Goal: Task Accomplishment & Management: Manage account settings

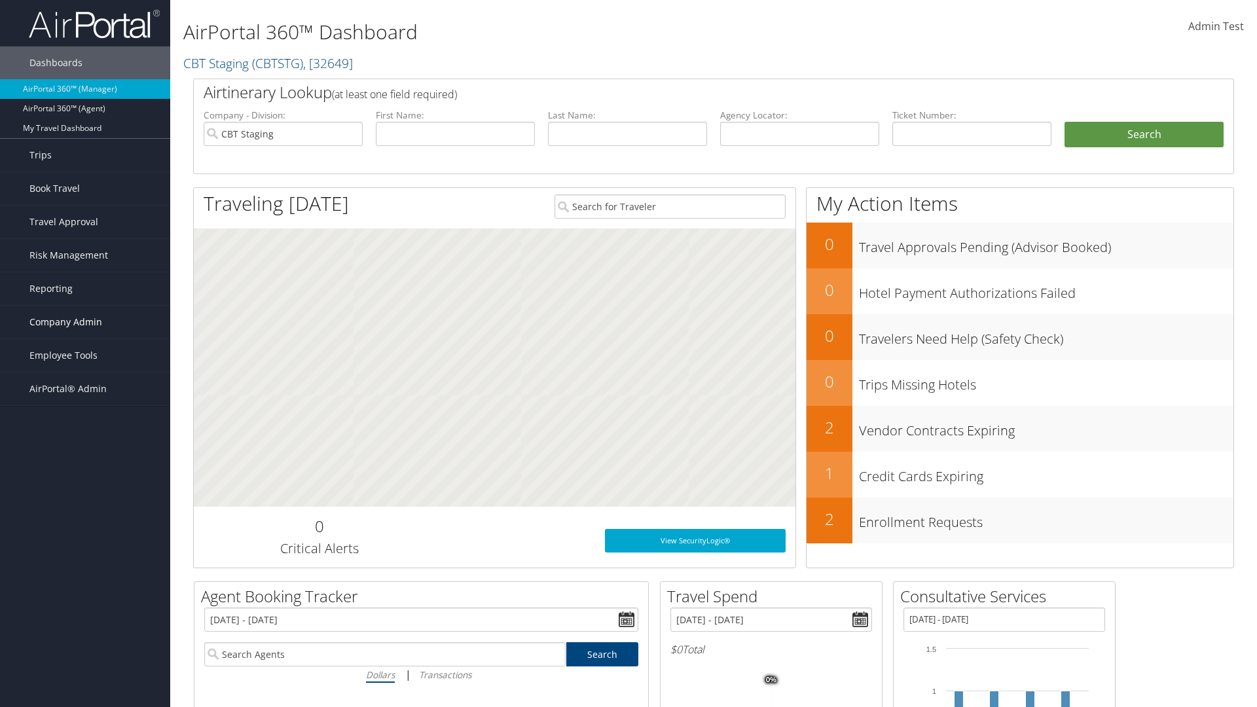
click at [85, 322] on span "Company Admin" at bounding box center [65, 322] width 73 height 33
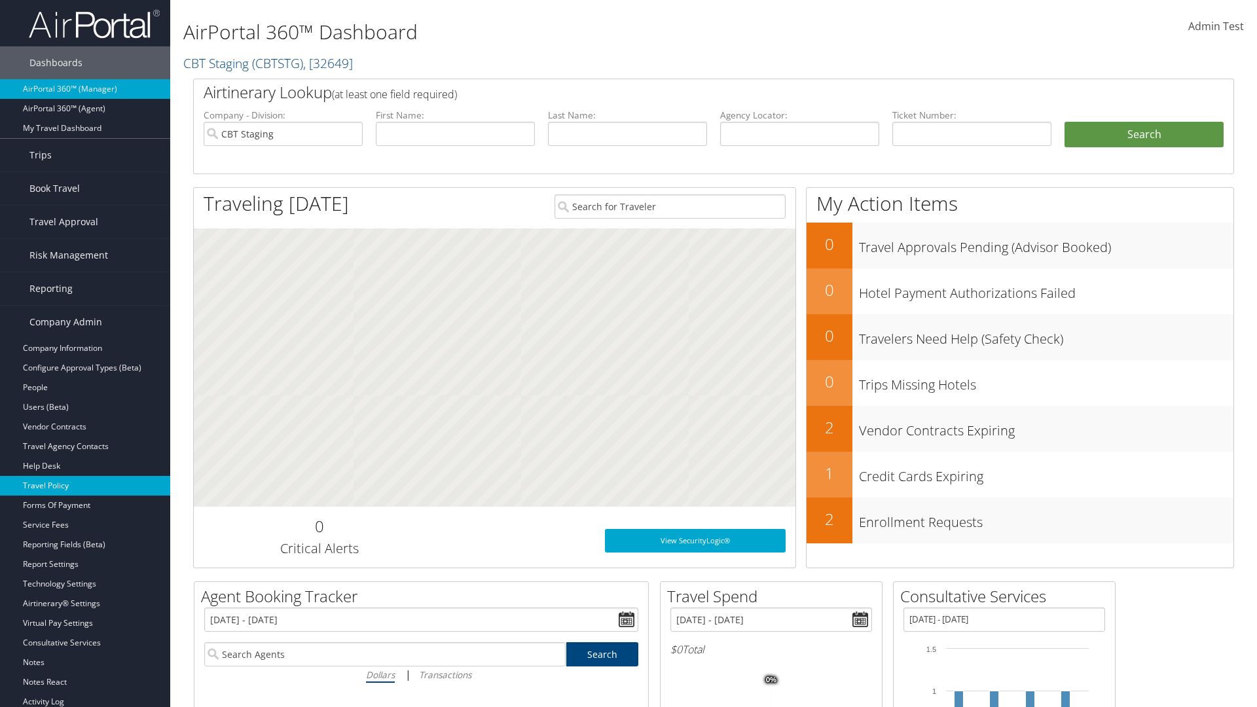
click at [85, 486] on link "Travel Policy" at bounding box center [85, 486] width 170 height 20
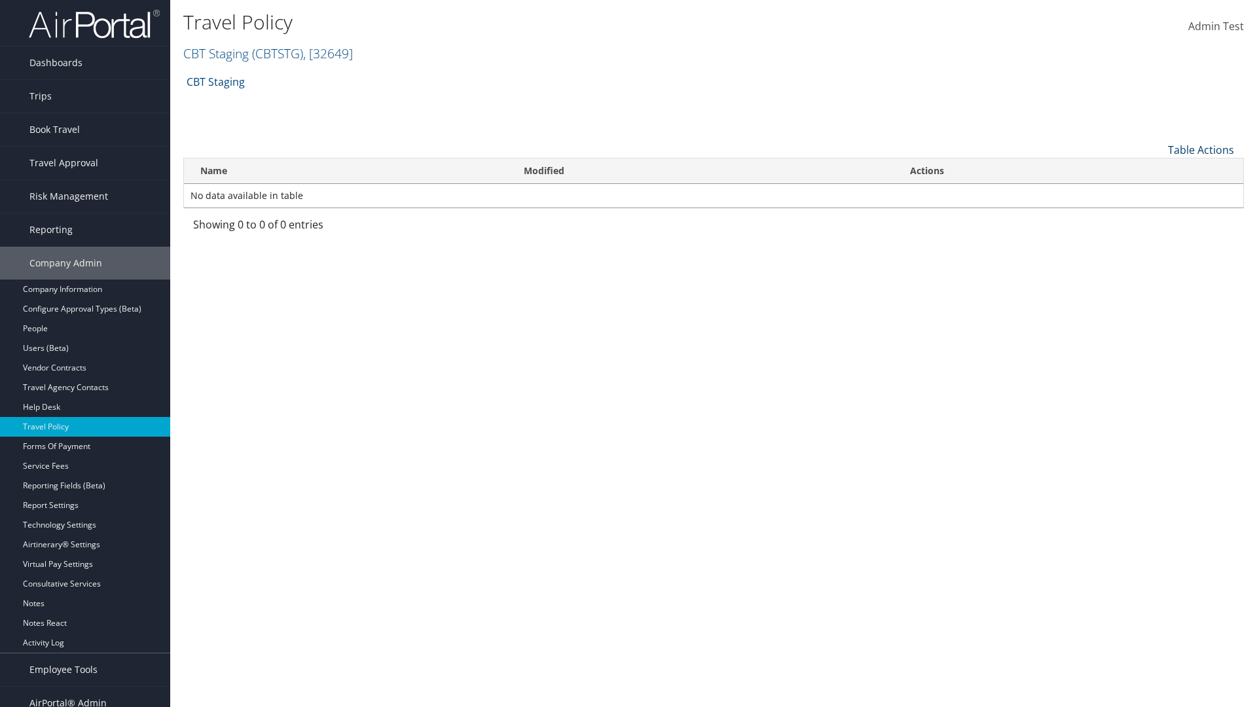
click at [1201, 149] on link "Table Actions" at bounding box center [1201, 150] width 66 height 14
click at [1157, 170] on link "Add New Policy" at bounding box center [1157, 170] width 172 height 22
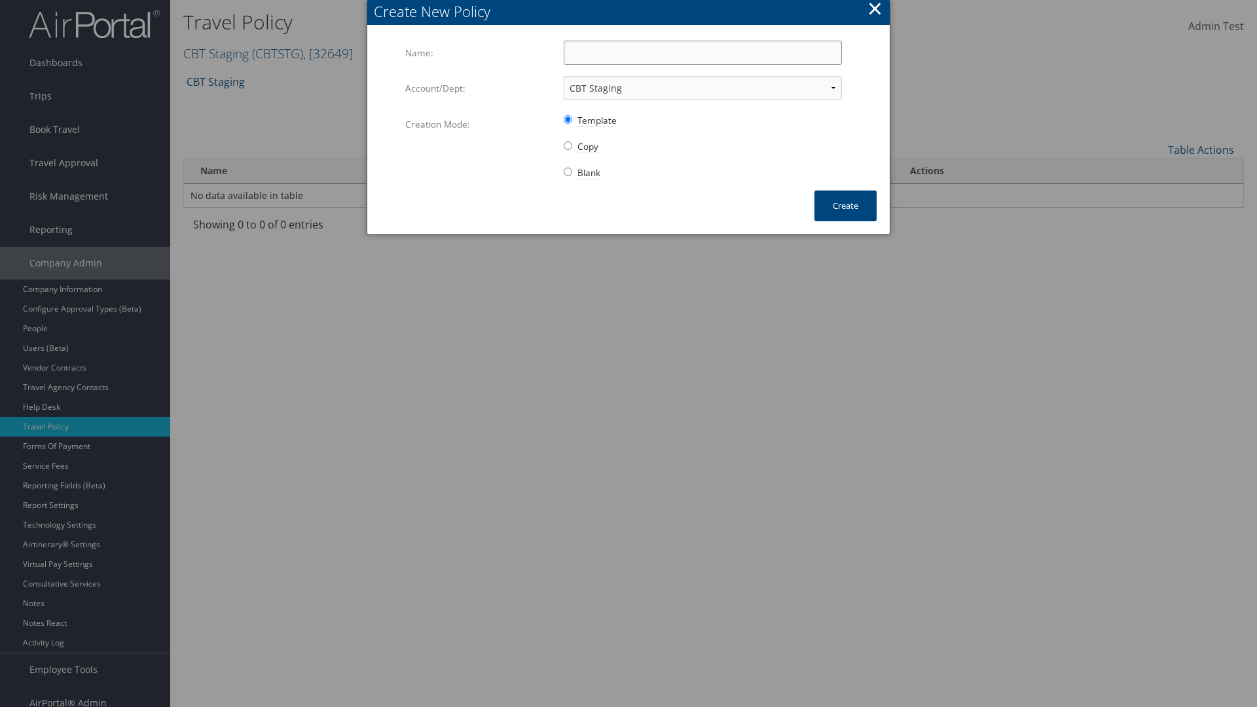
click at [703, 52] on input "Name:" at bounding box center [703, 53] width 278 height 24
type input "Auto Policy"
click at [845, 206] on button "Create" at bounding box center [846, 206] width 62 height 31
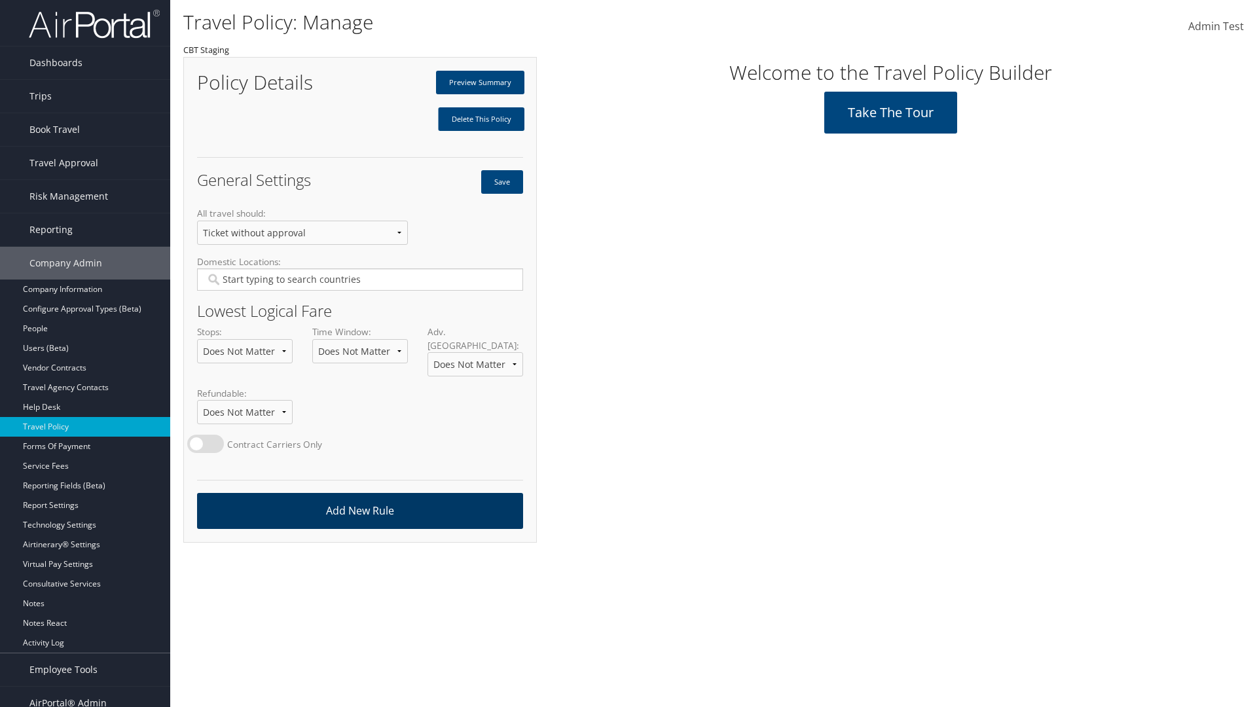
click at [359, 498] on link "Add New Rule" at bounding box center [360, 511] width 326 height 36
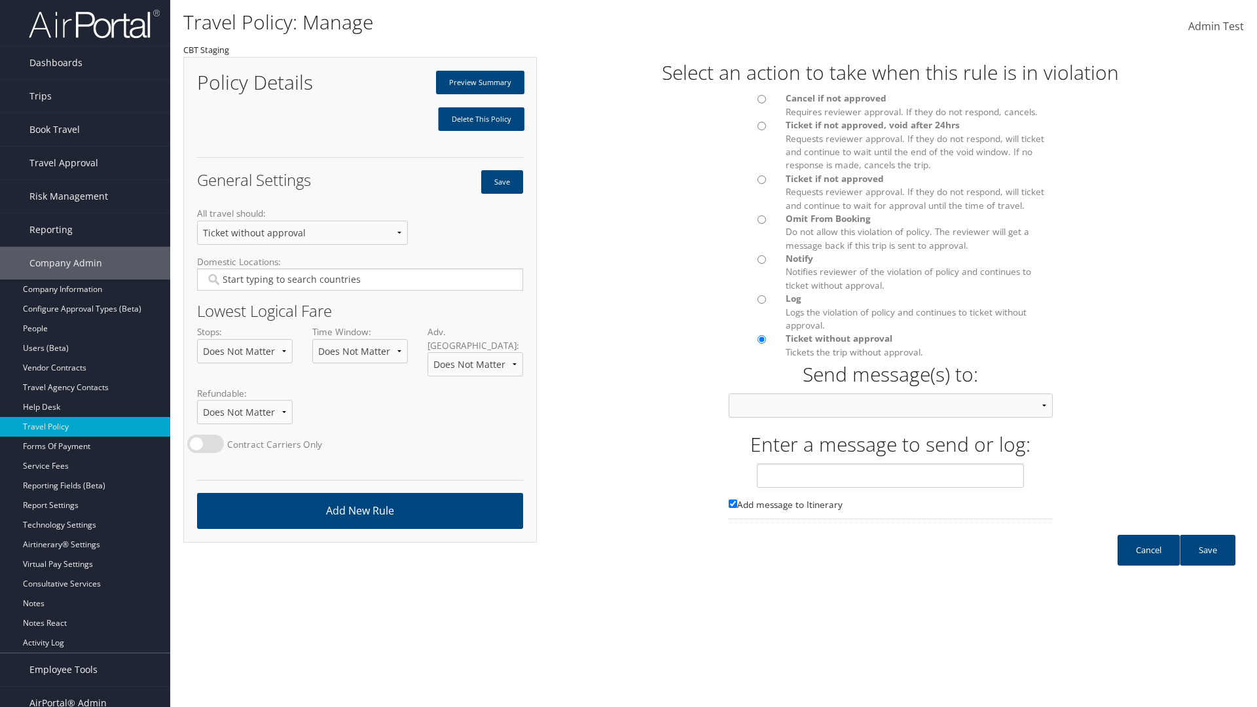
click at [747, 103] on div at bounding box center [748, 103] width 58 height 22
click at [890, 488] on input "text" at bounding box center [890, 476] width 267 height 24
type input "Message 1"
click at [1207, 563] on link "Save" at bounding box center [1208, 550] width 56 height 31
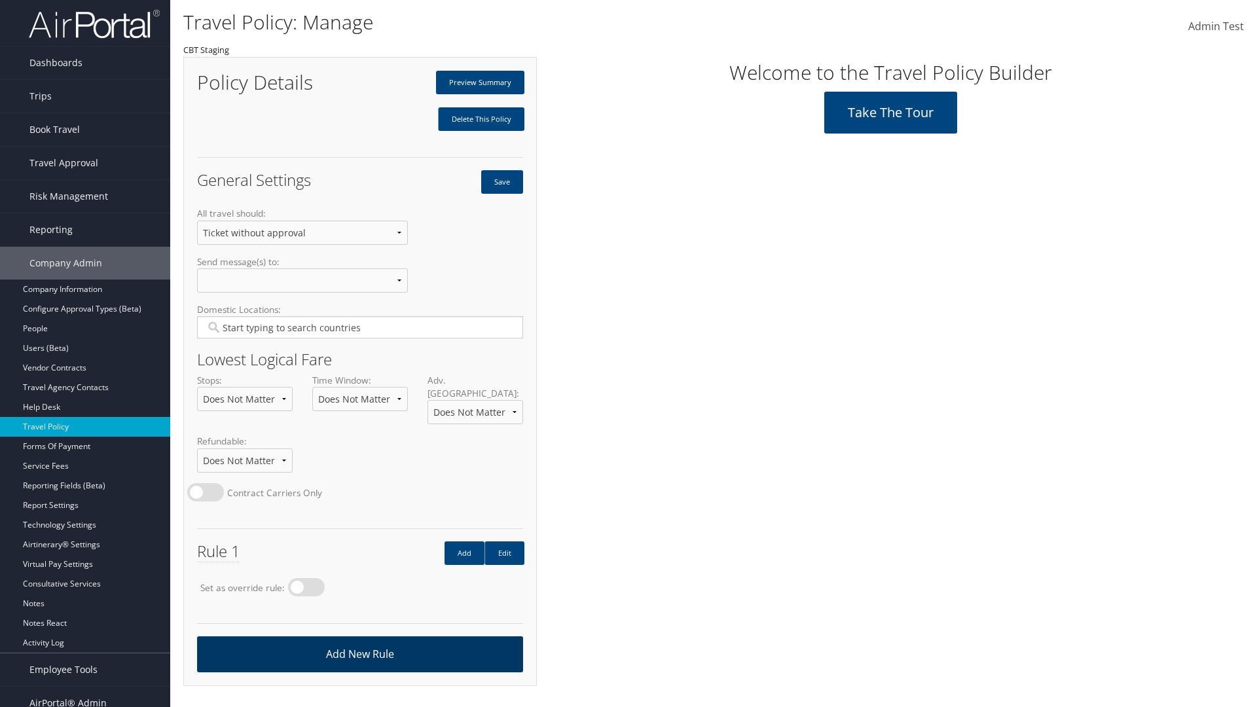
click at [359, 640] on link "Add New Rule" at bounding box center [360, 654] width 326 height 36
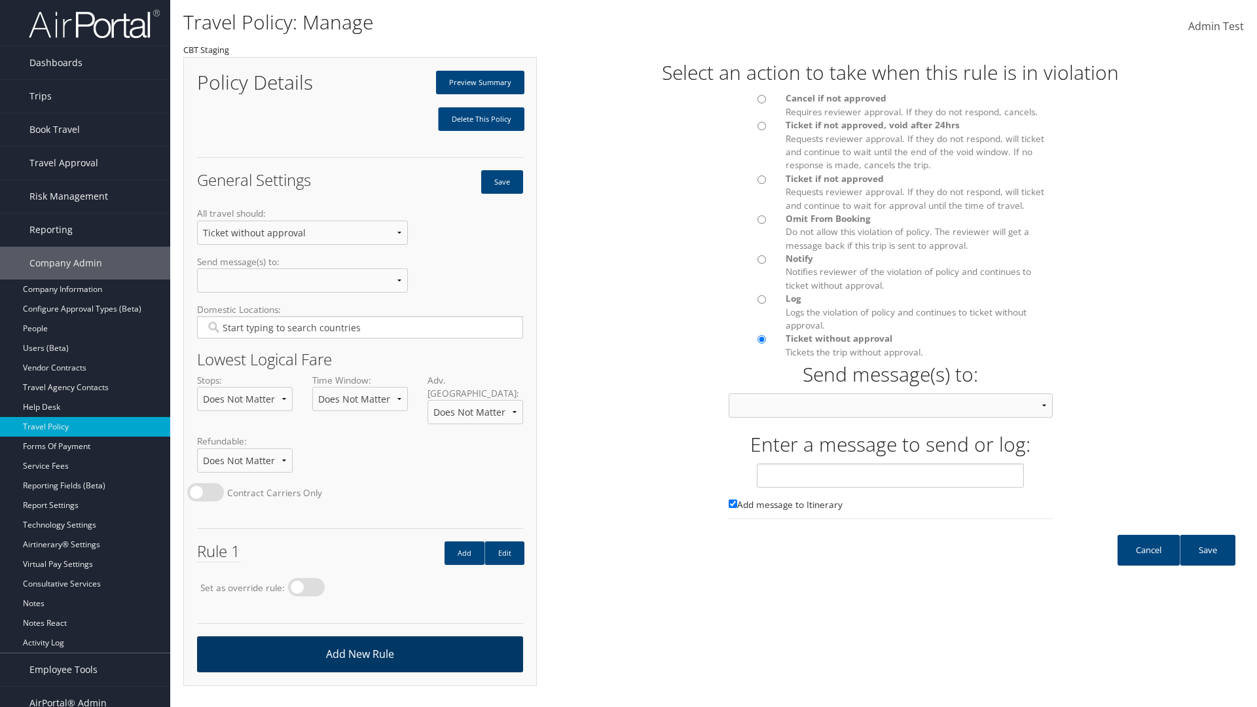
click at [747, 183] on div at bounding box center [748, 183] width 58 height 22
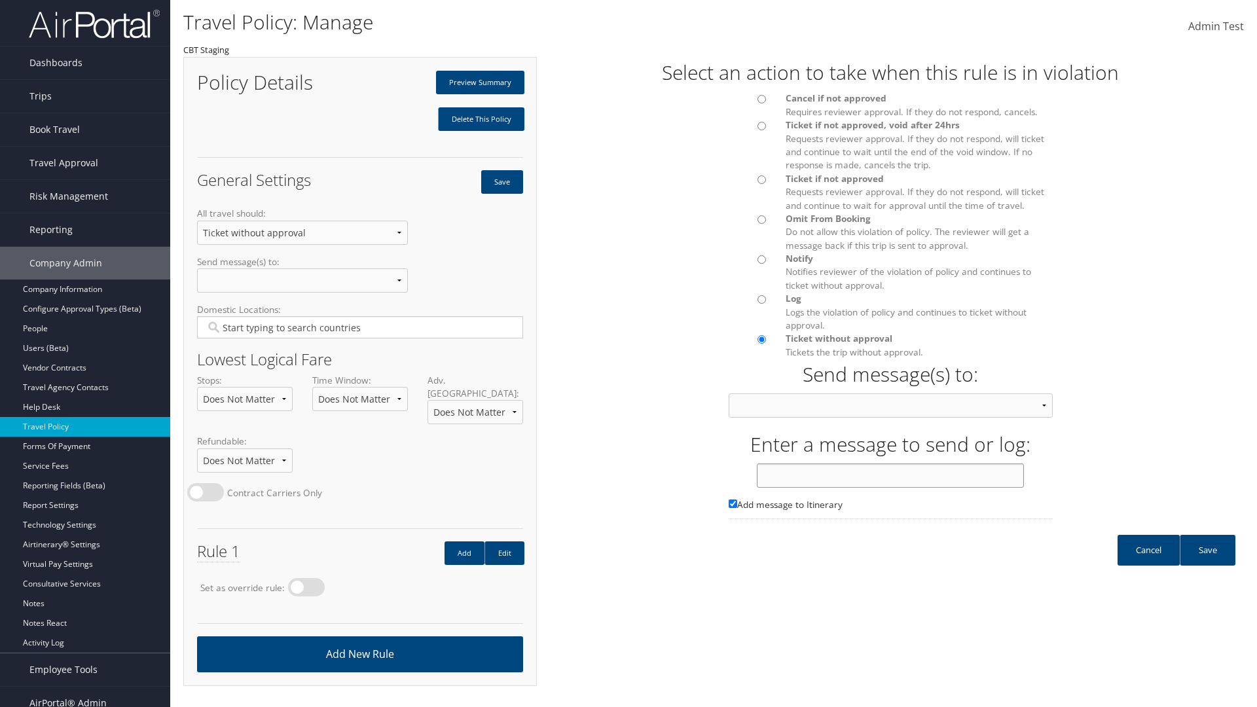
click at [890, 488] on input "text" at bounding box center [890, 476] width 267 height 24
type input "Message 2"
click at [1207, 563] on link "Save" at bounding box center [1208, 550] width 56 height 31
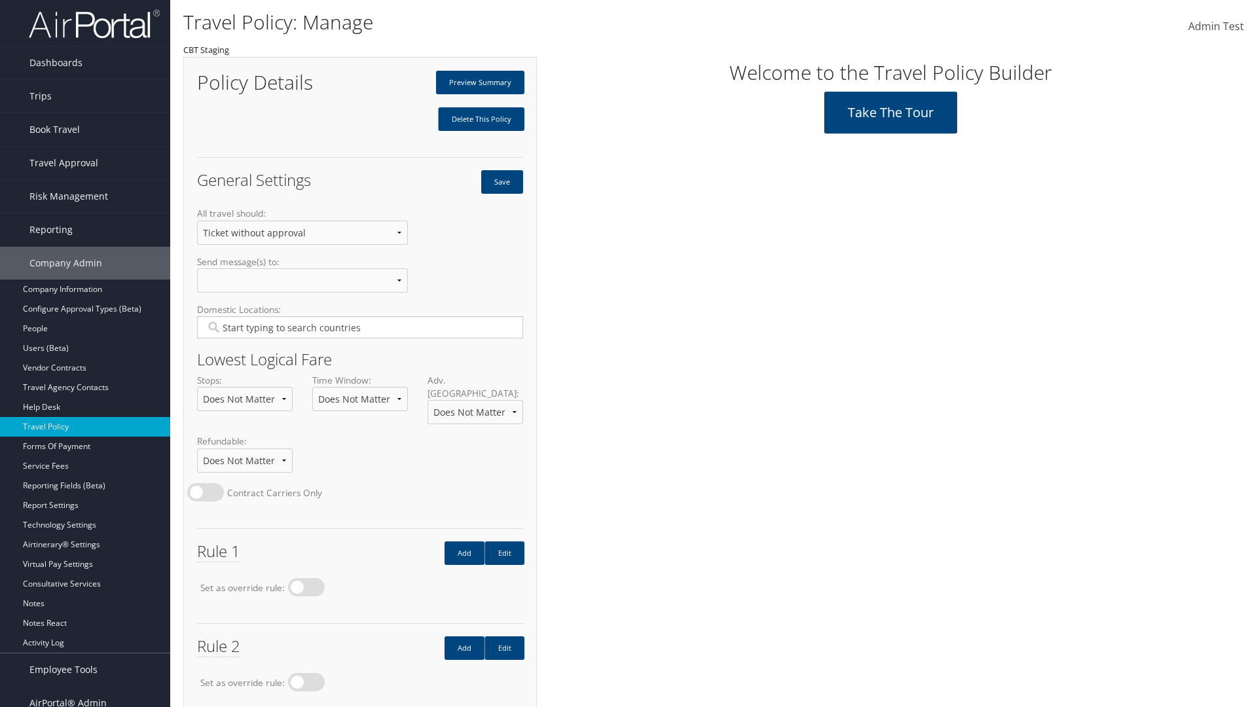
scroll to position [73, 0]
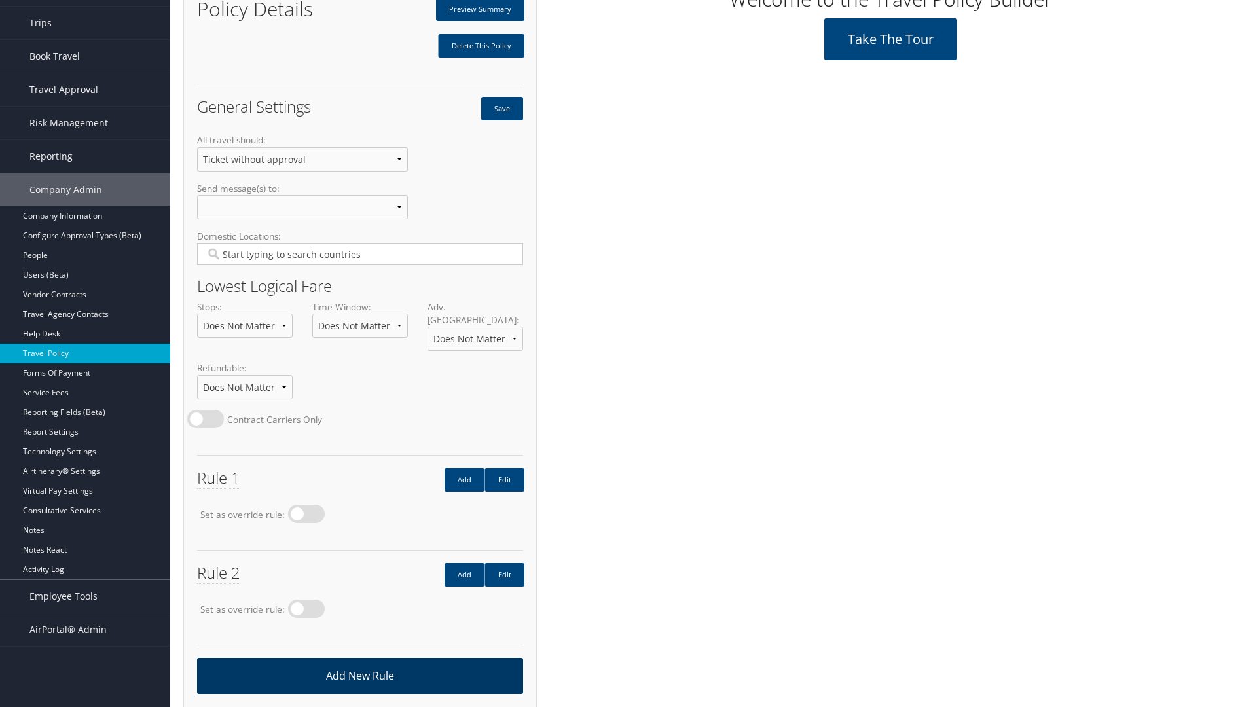
click at [359, 662] on link "Add New Rule" at bounding box center [360, 676] width 326 height 36
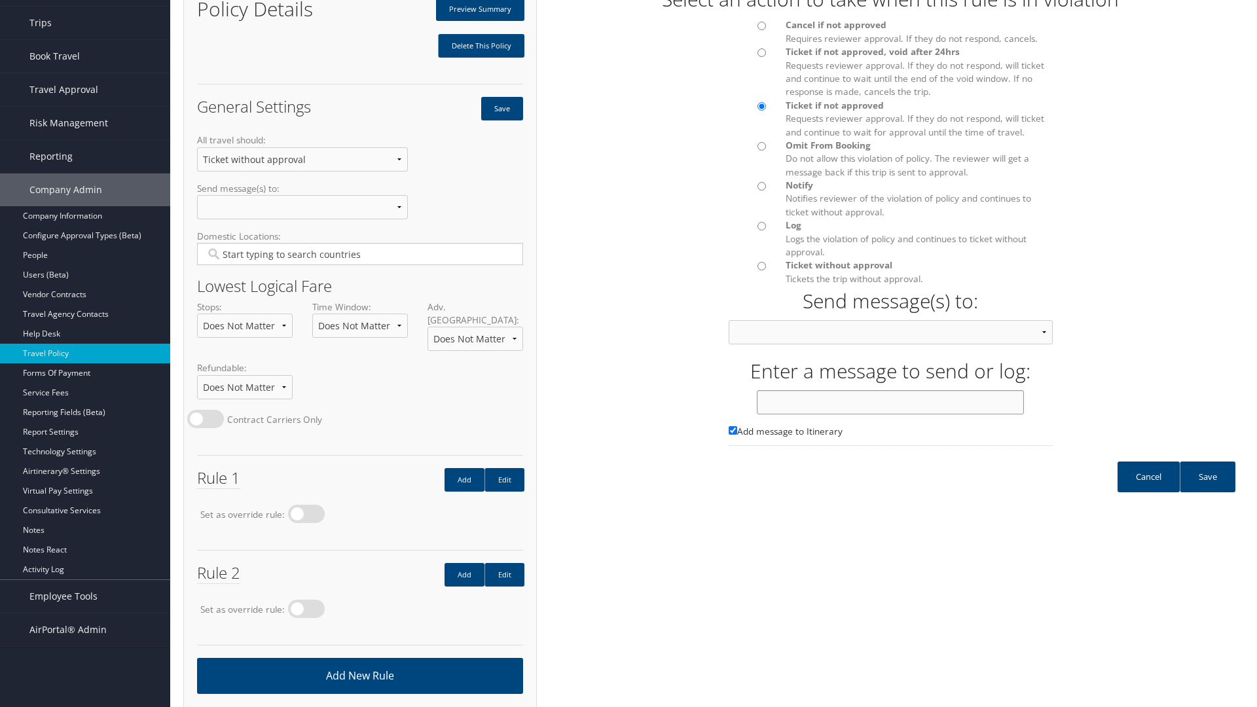
click at [890, 414] on input "text" at bounding box center [890, 402] width 267 height 24
type input "Message 3"
click at [1207, 490] on link "Save" at bounding box center [1208, 477] width 56 height 31
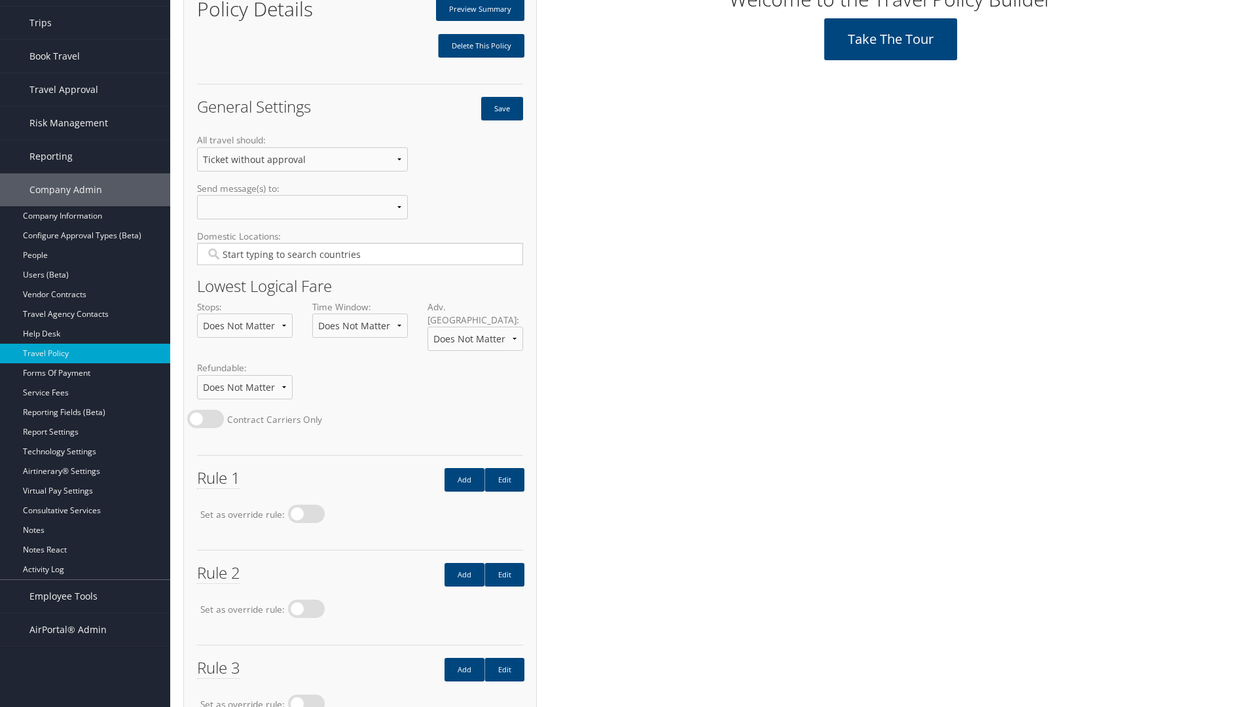
scroll to position [168, 0]
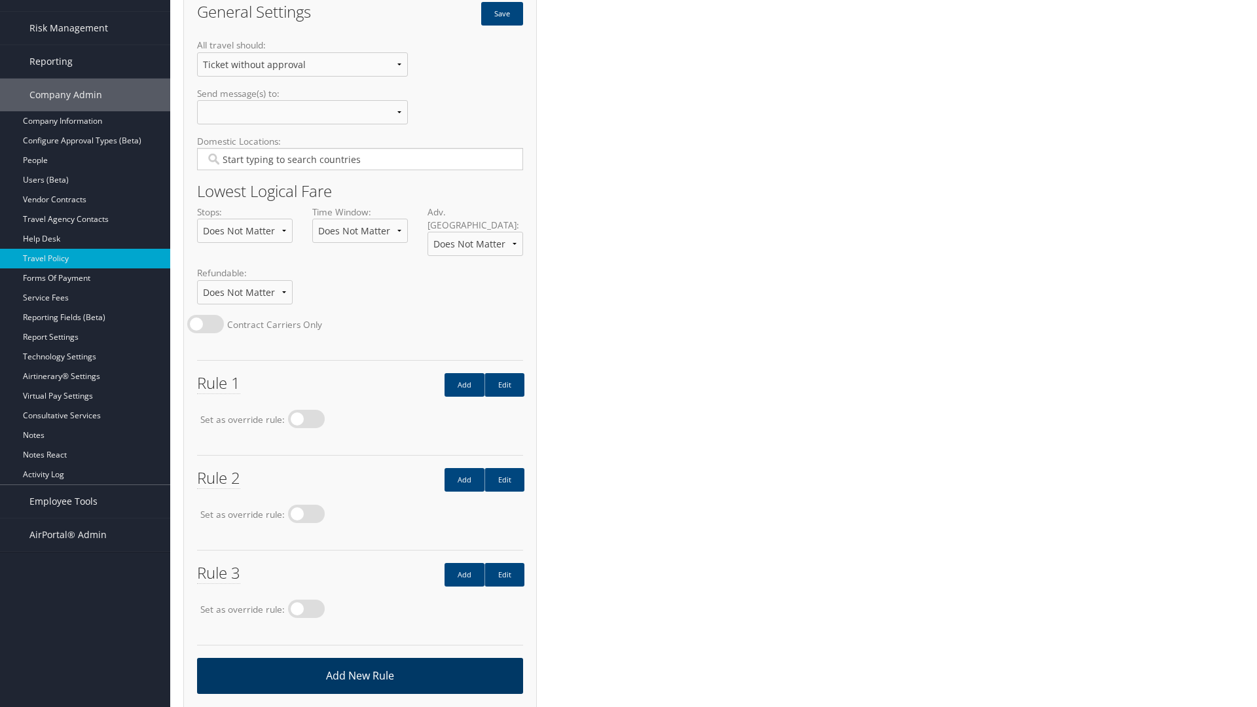
click at [359, 662] on link "Add New Rule" at bounding box center [360, 676] width 326 height 36
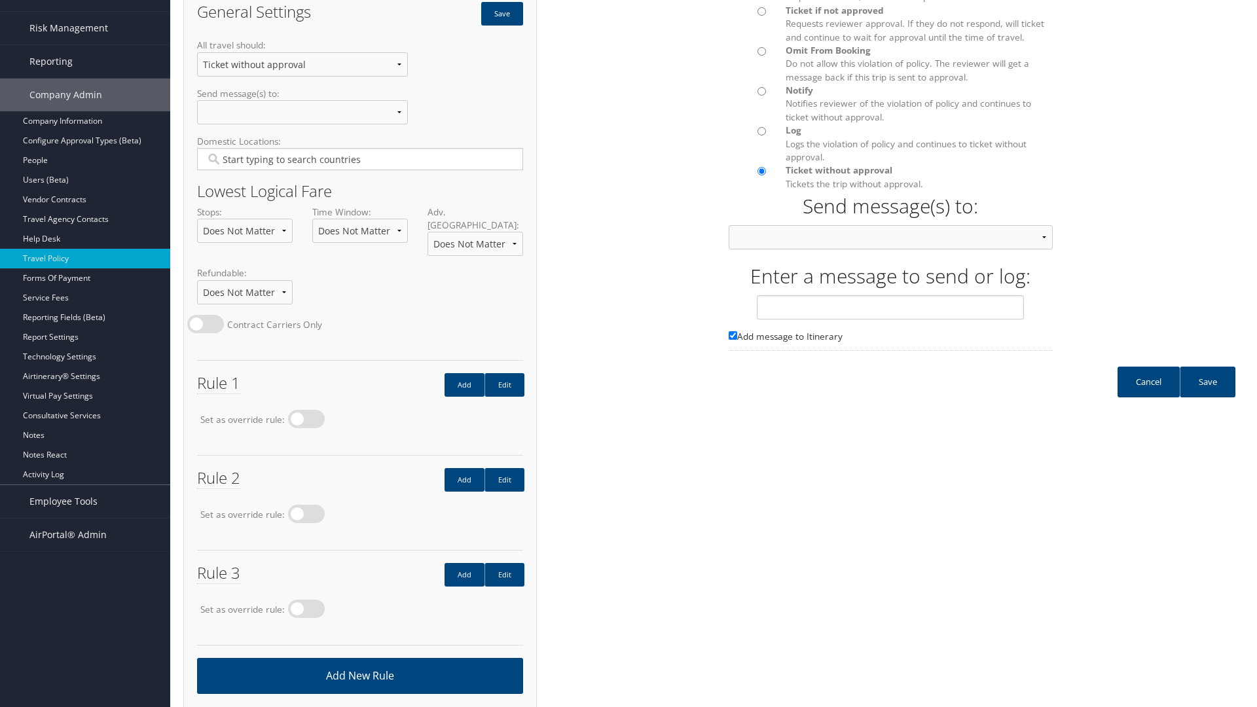
click at [761, 56] on input "Omit From Booking Do not allow this violation of policy. The reviewer will get …" at bounding box center [762, 51] width 9 height 9
radio input "true"
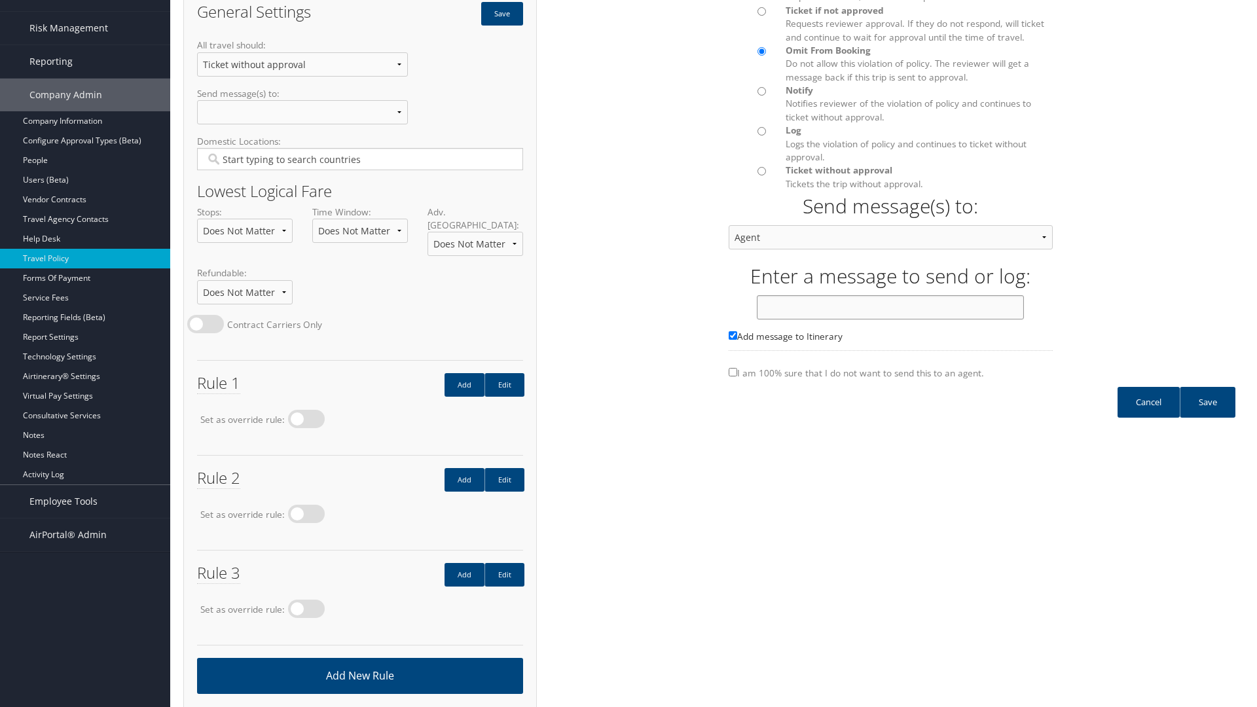
click at [890, 320] on input "text" at bounding box center [890, 307] width 267 height 24
type input "Message 4"
click at [1207, 415] on link "Save" at bounding box center [1208, 402] width 56 height 31
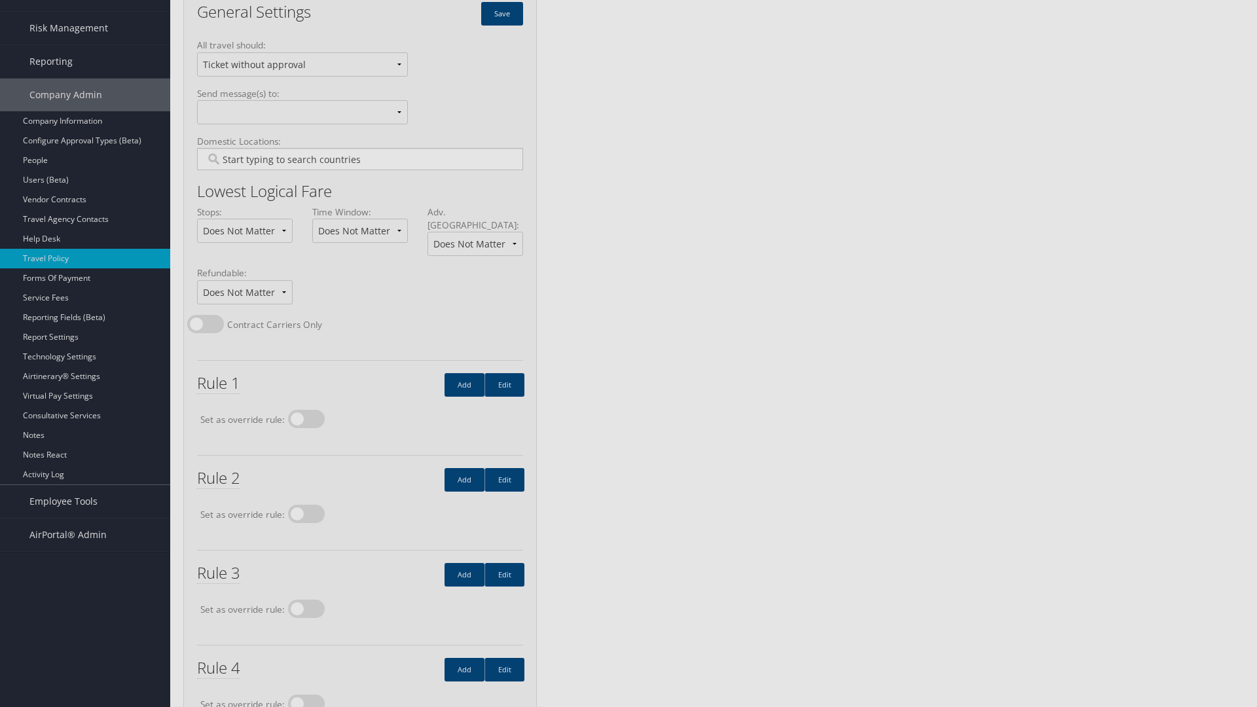
scroll to position [0, 0]
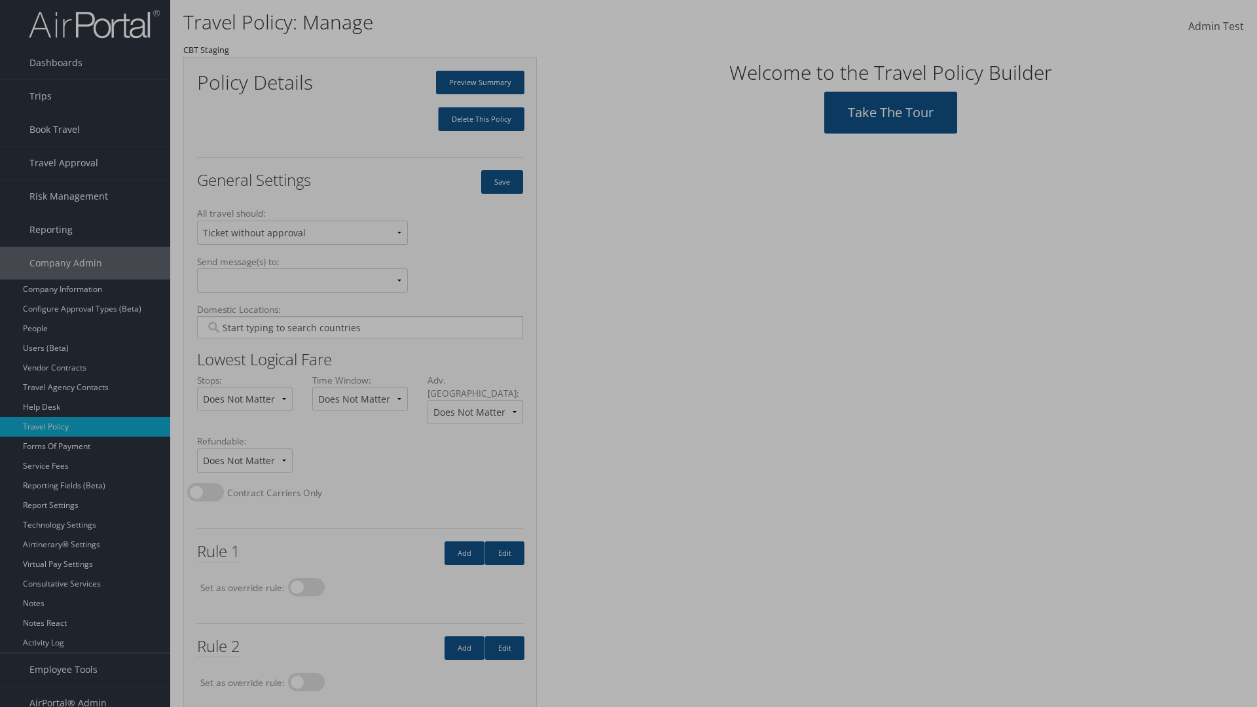
click at [629, 163] on input "Type YES to continue:" at bounding box center [629, 163] width 376 height 24
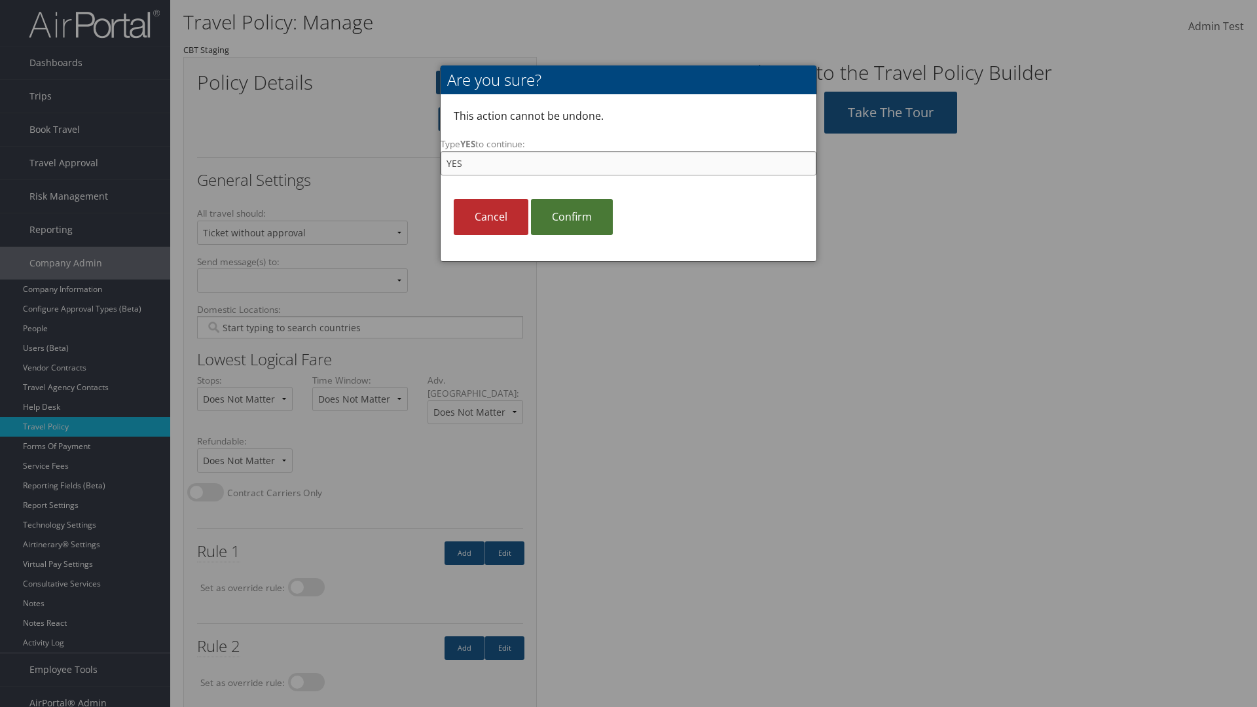
type input "YES"
click at [572, 217] on link "Confirm" at bounding box center [572, 217] width 82 height 36
